Goal: Task Accomplishment & Management: Manage account settings

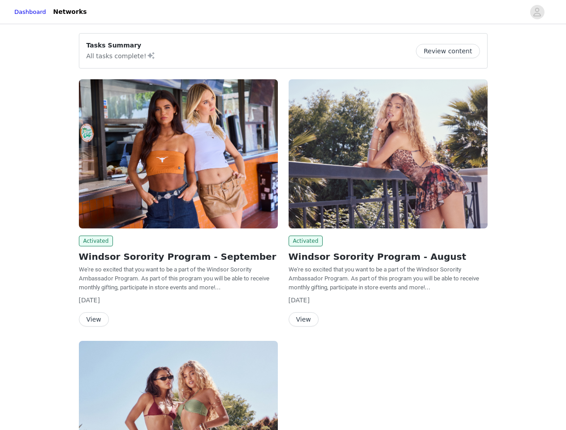
click at [283, 215] on div "Activated Windsor Sorority Program - August We're so excited that you want to b…" at bounding box center [388, 205] width 210 height 262
click at [283, 12] on div at bounding box center [308, 12] width 432 height 20
click at [537, 12] on icon "avatar" at bounding box center [537, 12] width 9 height 14
click at [451, 51] on div "Tasks Summary All tasks complete! Review content Activated Windsor Sorority Pro…" at bounding box center [283, 329] width 566 height 607
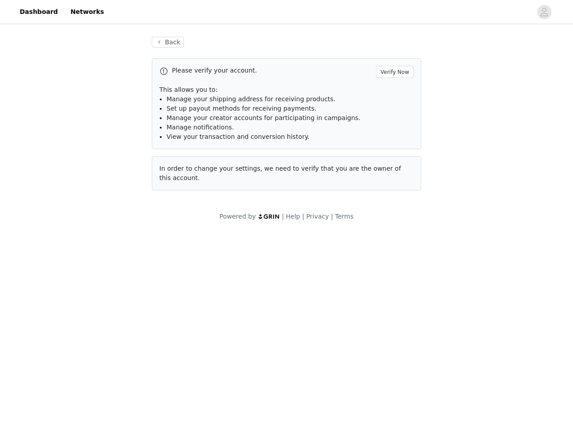
click at [178, 154] on div "Please verify your account. Verify Now This allows you to: Manage your shipping…" at bounding box center [287, 124] width 270 height 132
click at [95, 241] on body "Dashboard Networks Back Please verify your account. Verify Now This allows you …" at bounding box center [286, 215] width 573 height 430
click at [93, 319] on body "Dashboard Networks Back Please verify your account. Verify Now This allows you …" at bounding box center [286, 215] width 573 height 430
click at [388, 154] on div "Please verify your account. Verify Now This allows you to: Manage your shipping…" at bounding box center [287, 124] width 270 height 132
